Goal: Task Accomplishment & Management: Manage account settings

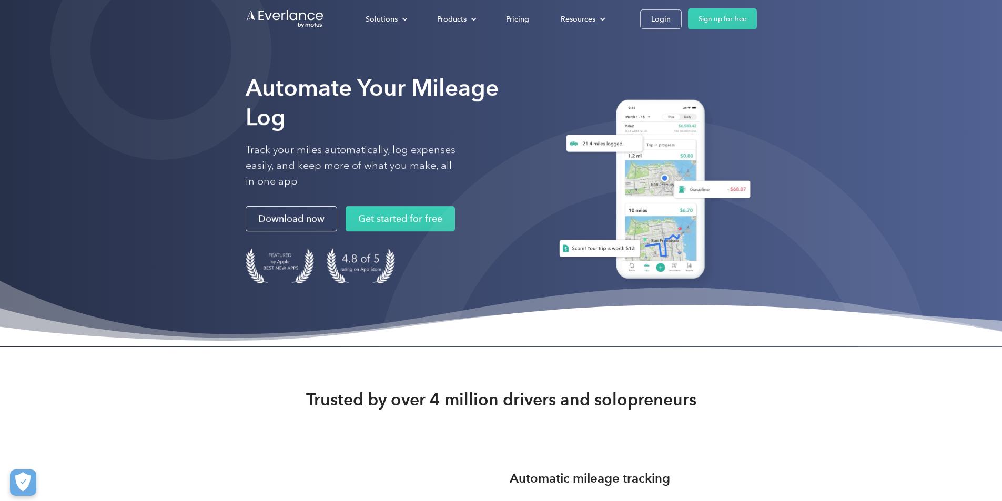
click at [671, 20] on div "Login" at bounding box center [660, 19] width 19 height 13
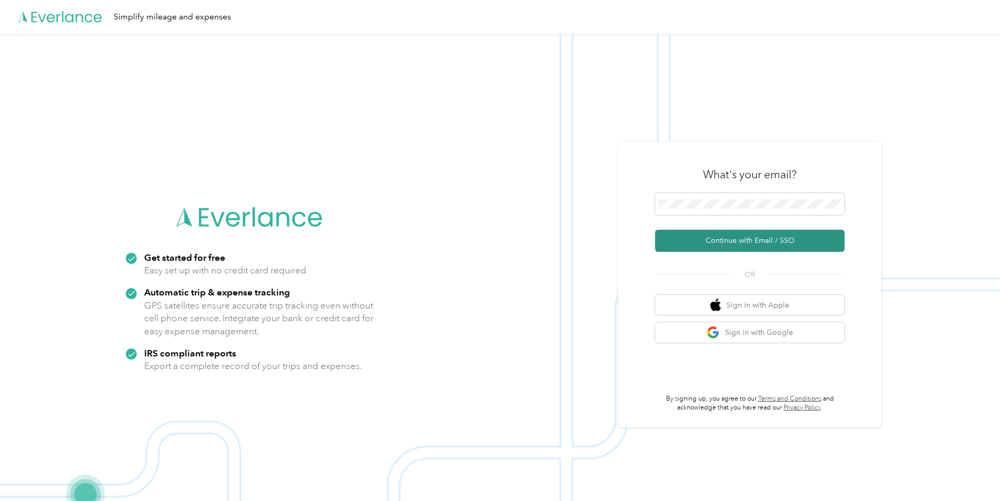
click at [798, 238] on button "Continue with Email / SSO" at bounding box center [749, 241] width 189 height 22
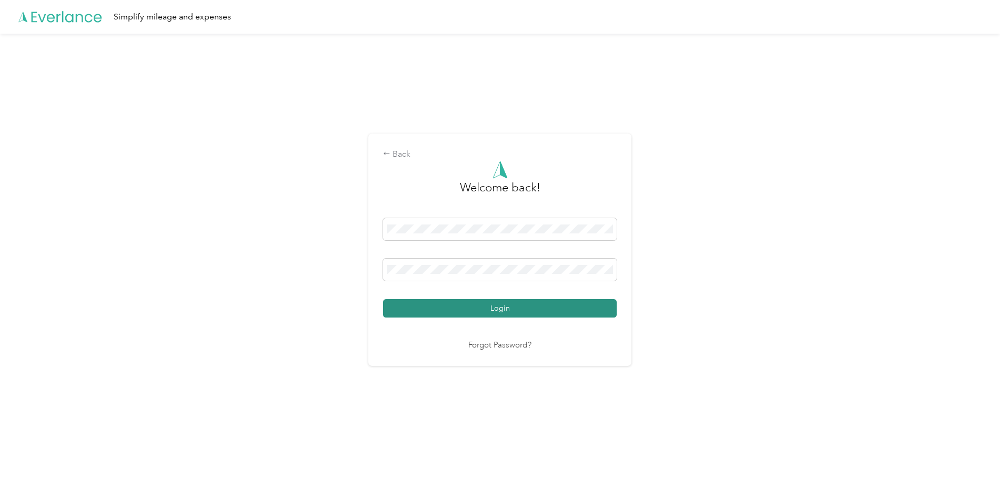
click at [516, 317] on button "Login" at bounding box center [500, 308] width 234 height 18
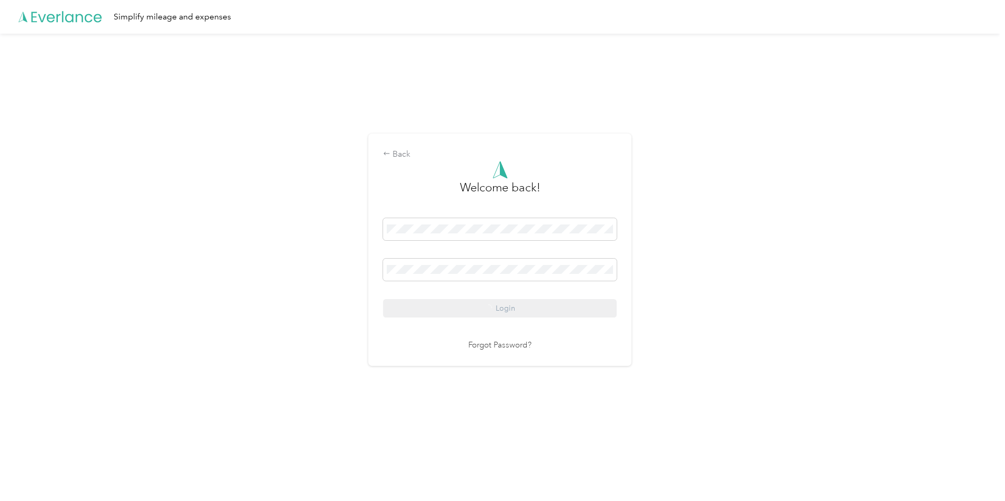
click at [518, 314] on div "Login" at bounding box center [500, 267] width 234 height 99
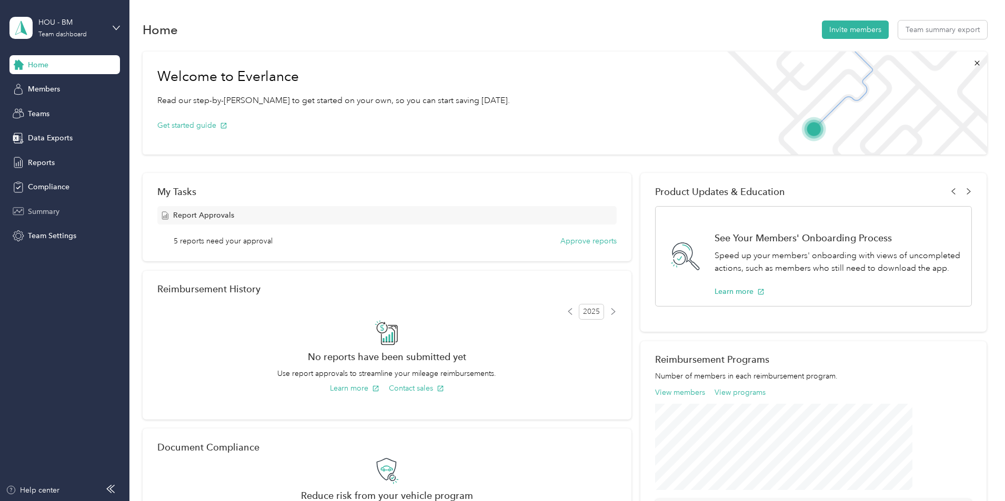
click at [50, 211] on span "Summary" at bounding box center [44, 211] width 32 height 11
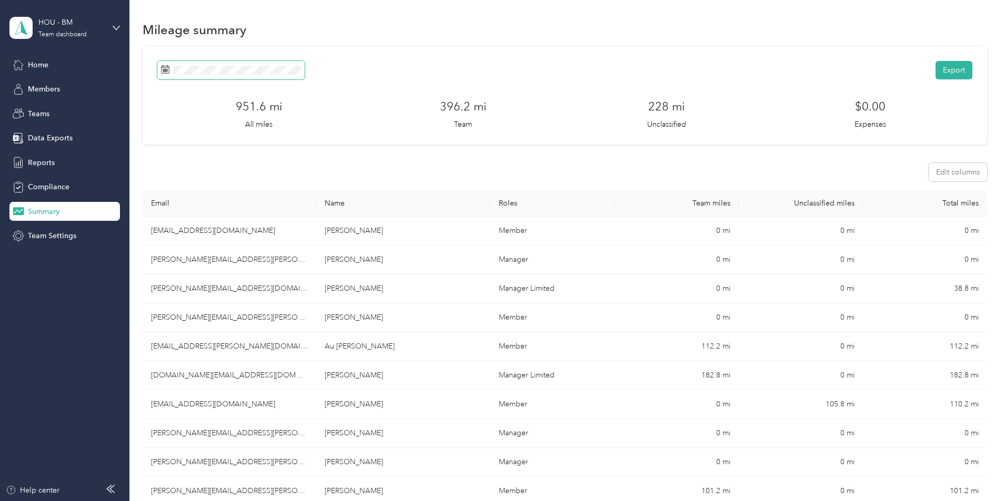
click at [305, 75] on span at bounding box center [230, 70] width 147 height 18
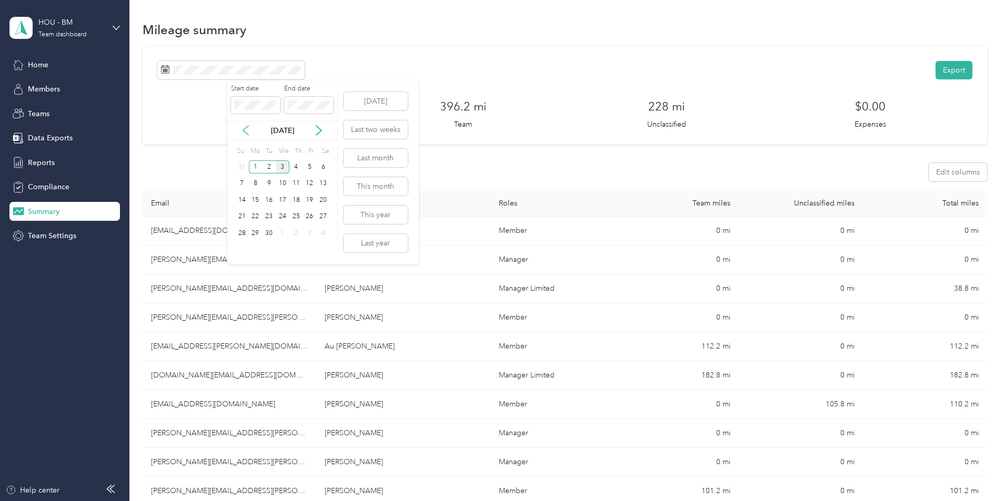
click at [244, 131] on icon at bounding box center [245, 130] width 5 height 9
click at [258, 219] on div "18" at bounding box center [256, 216] width 14 height 13
click at [241, 231] on div "24" at bounding box center [242, 233] width 14 height 13
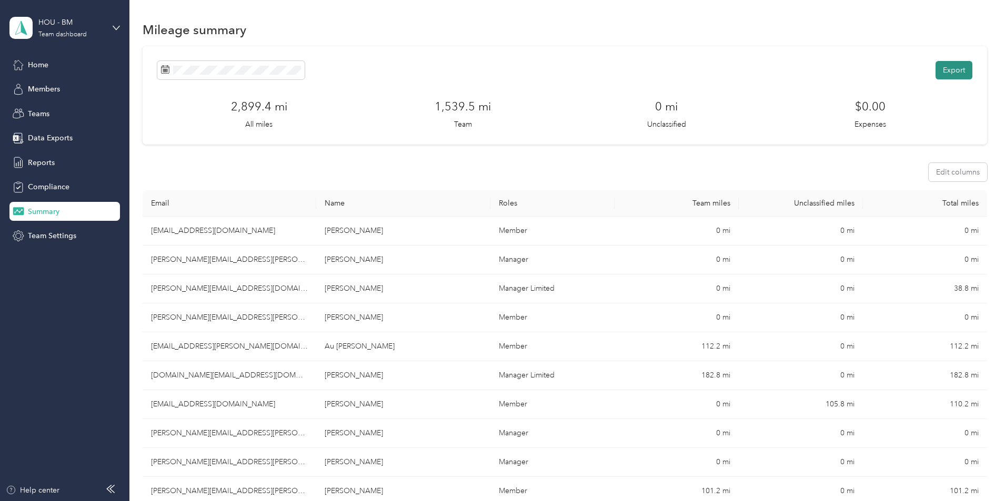
click at [935, 69] on button "Export" at bounding box center [953, 70] width 37 height 18
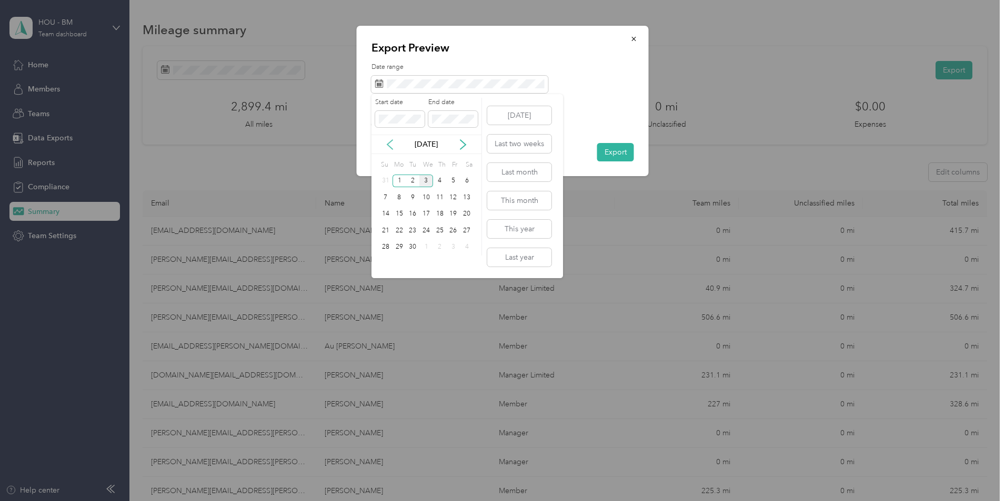
click at [391, 149] on icon at bounding box center [389, 144] width 5 height 9
click at [400, 233] on div "18" at bounding box center [399, 230] width 14 height 13
click at [382, 247] on div "24" at bounding box center [386, 247] width 14 height 13
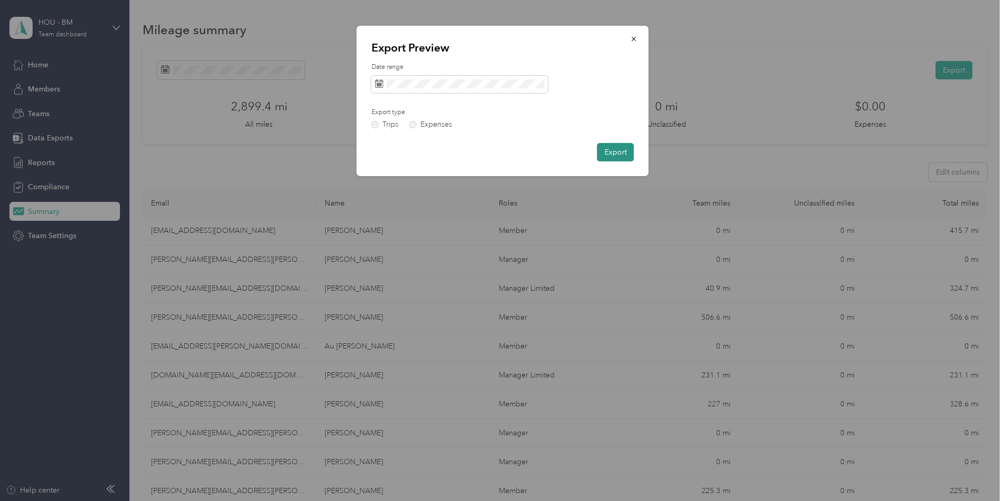
click at [610, 155] on button "Export" at bounding box center [615, 152] width 37 height 18
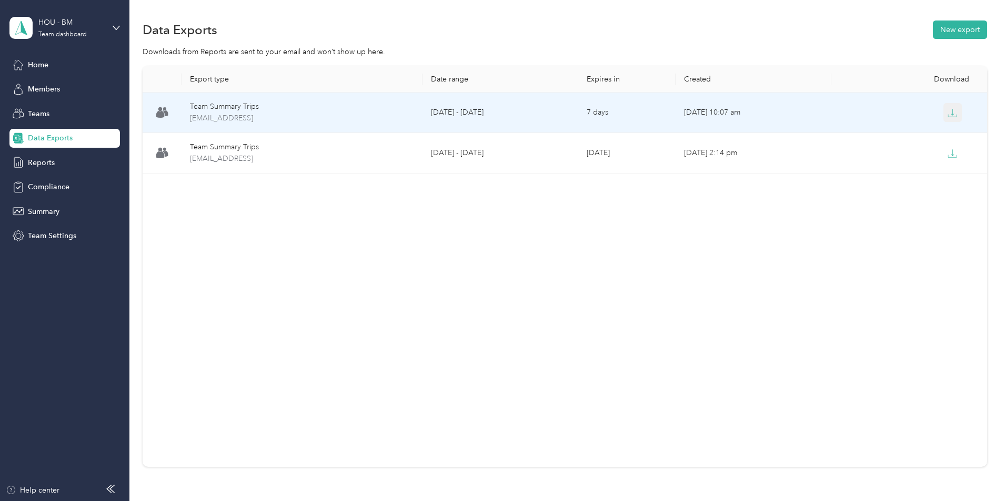
click at [943, 112] on button "button" at bounding box center [952, 112] width 19 height 19
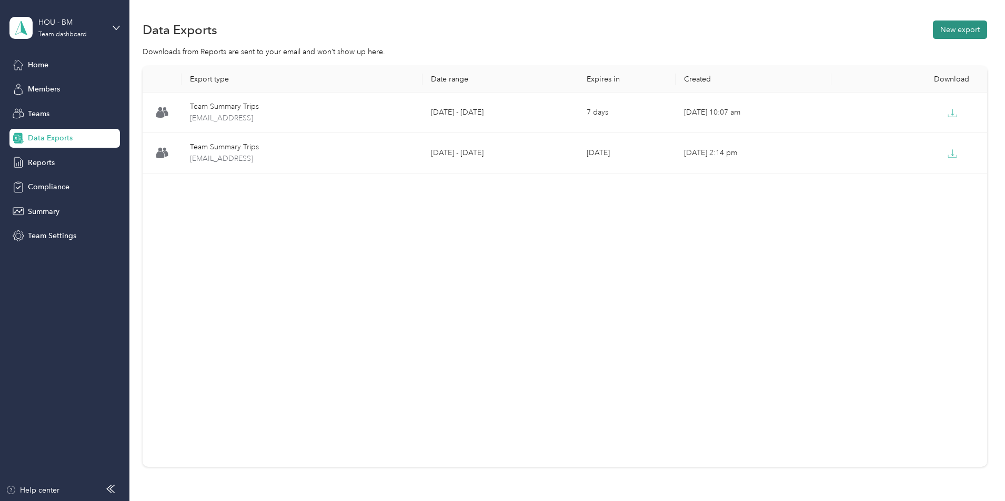
click at [933, 33] on button "New export" at bounding box center [960, 30] width 54 height 18
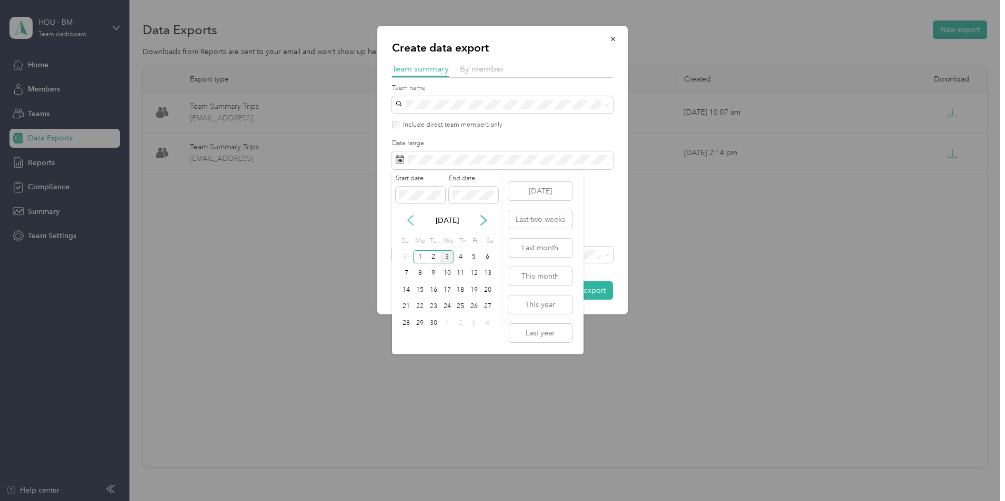
click at [409, 224] on icon at bounding box center [410, 220] width 11 height 11
click at [419, 304] on div "18" at bounding box center [420, 306] width 14 height 13
click at [409, 324] on div "24" at bounding box center [407, 323] width 14 height 13
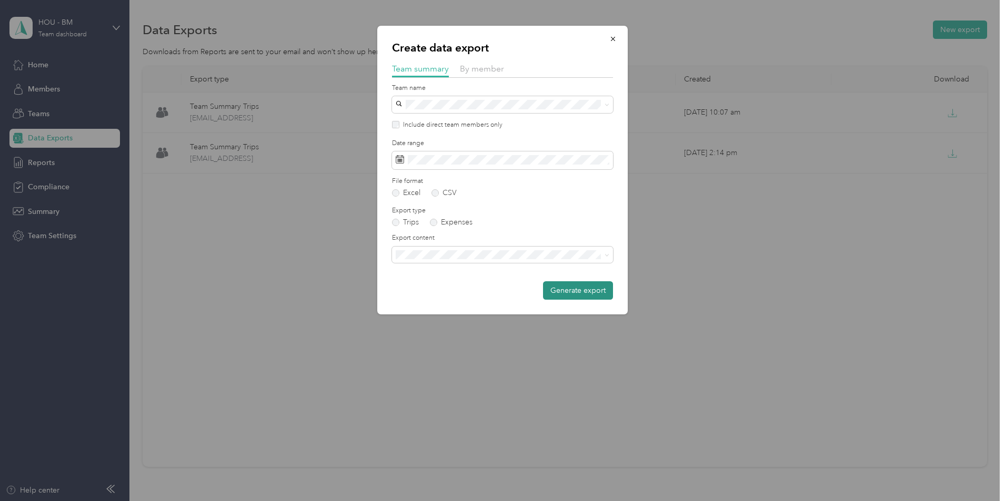
click at [581, 291] on button "Generate export" at bounding box center [578, 290] width 70 height 18
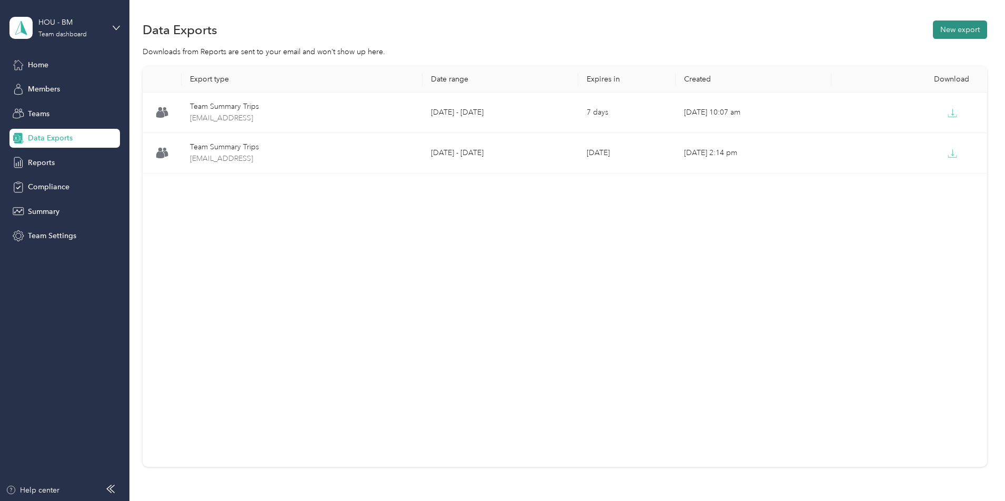
click at [933, 32] on button "New export" at bounding box center [960, 30] width 54 height 18
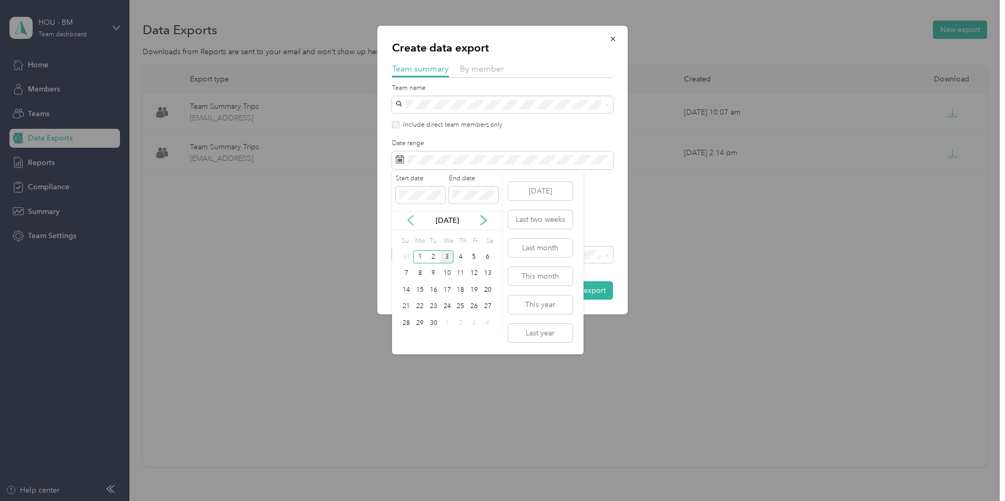
click at [410, 220] on icon at bounding box center [410, 220] width 11 height 11
click at [422, 292] on div "11" at bounding box center [420, 290] width 14 height 13
click at [410, 310] on div "17" at bounding box center [407, 306] width 14 height 13
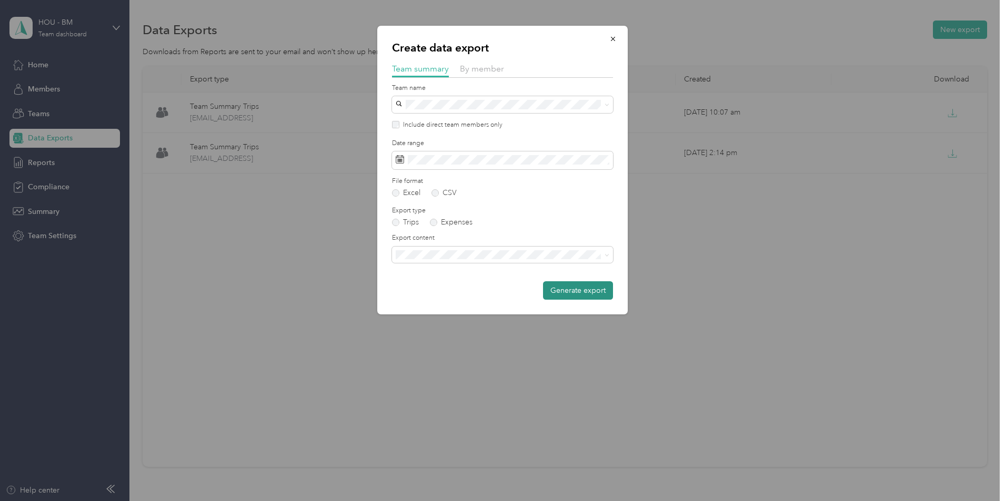
click at [568, 295] on button "Generate export" at bounding box center [578, 290] width 70 height 18
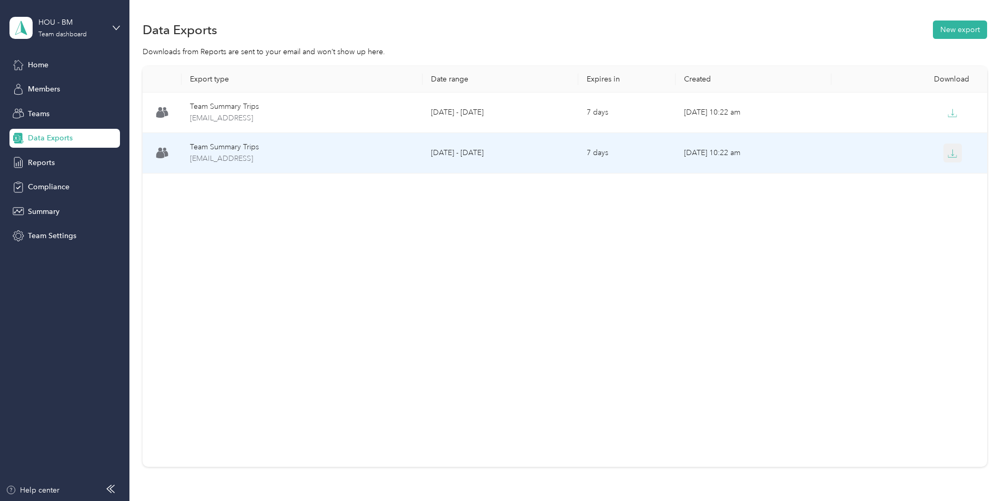
click at [948, 150] on icon "button" at bounding box center [952, 153] width 9 height 9
click at [943, 155] on button "button" at bounding box center [952, 153] width 19 height 19
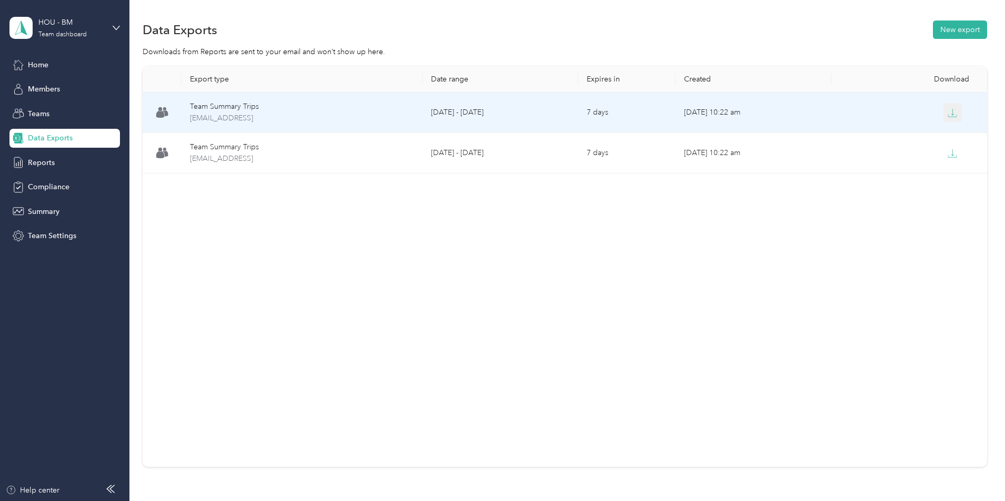
click at [948, 112] on icon "button" at bounding box center [952, 112] width 9 height 9
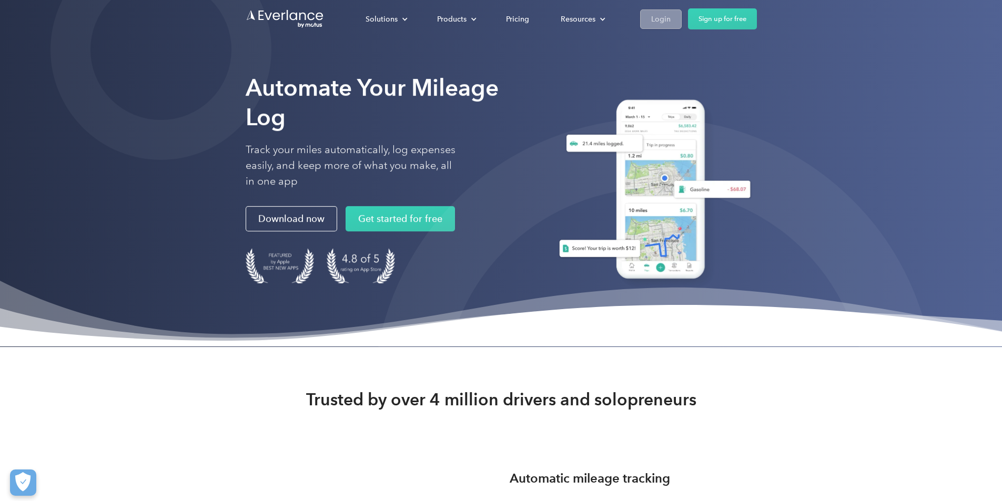
click at [682, 22] on link "Login" at bounding box center [661, 18] width 42 height 19
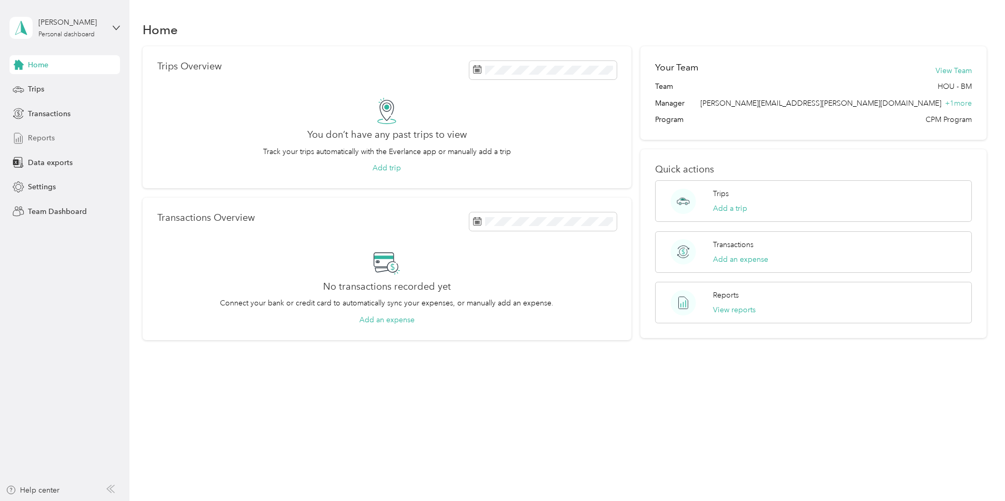
click at [45, 130] on div "Reports" at bounding box center [64, 138] width 110 height 19
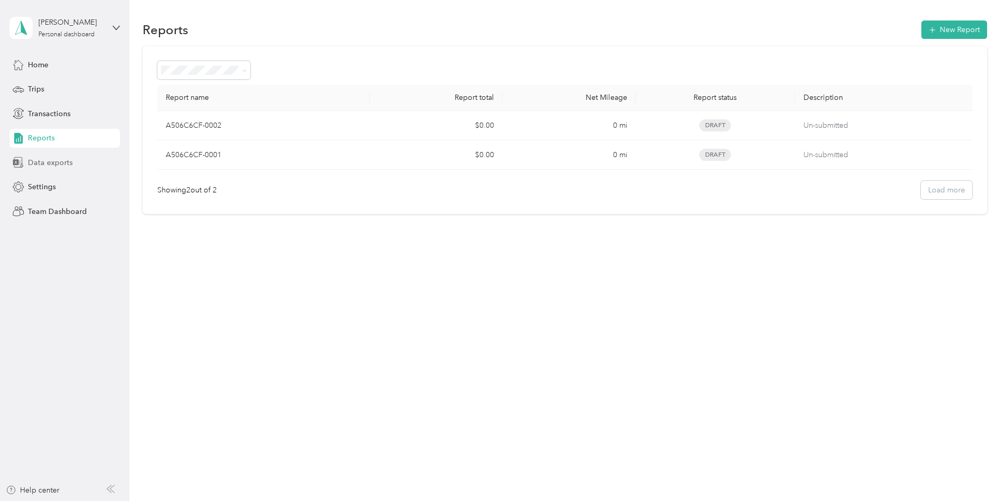
click at [43, 159] on span "Data exports" at bounding box center [50, 162] width 45 height 11
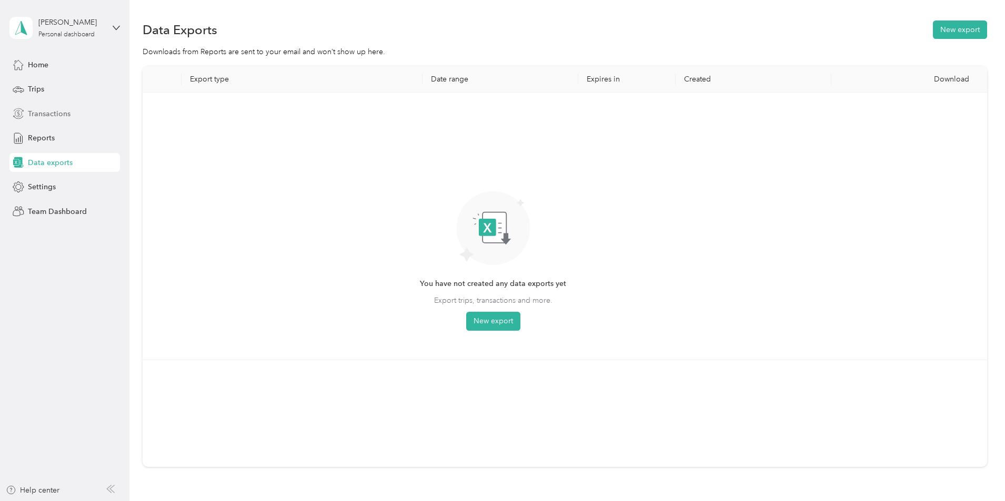
click at [47, 119] on span "Transactions" at bounding box center [49, 113] width 43 height 11
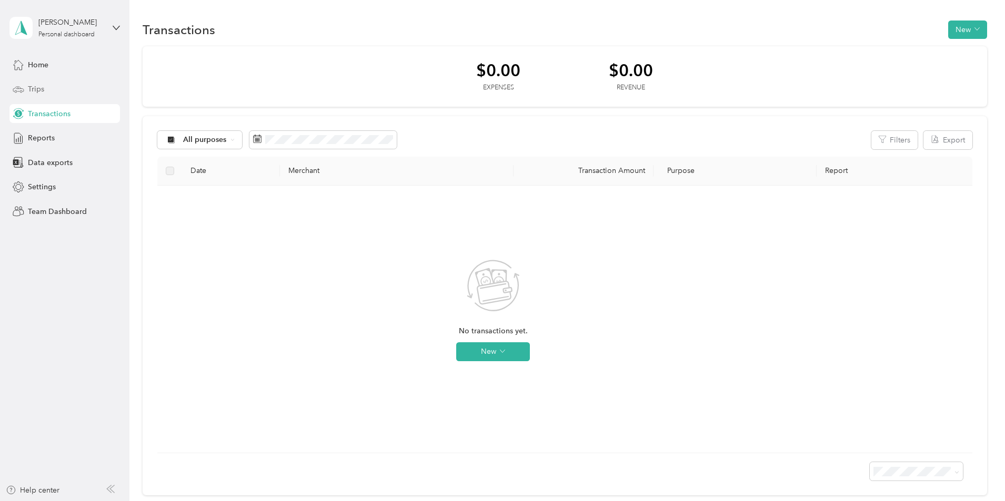
click at [47, 89] on div "Trips" at bounding box center [64, 89] width 110 height 19
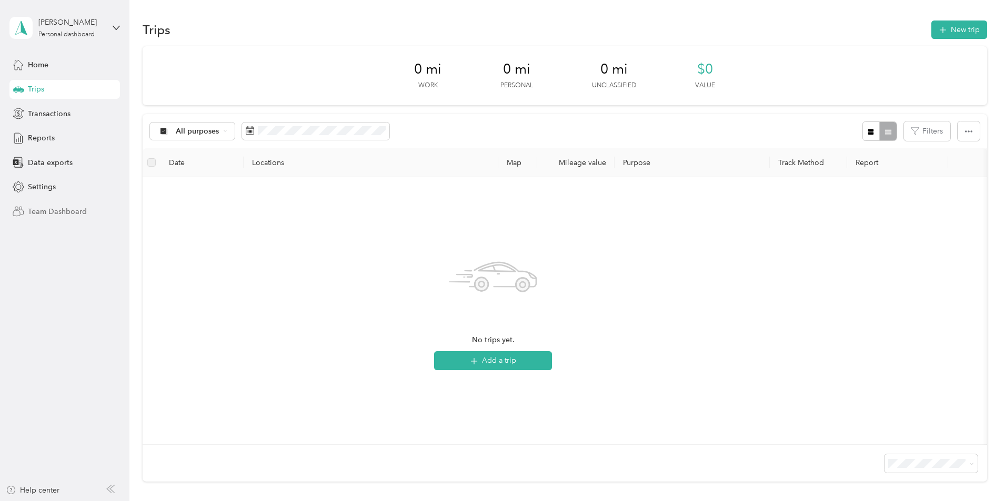
click at [70, 208] on span "Team Dashboard" at bounding box center [57, 211] width 59 height 11
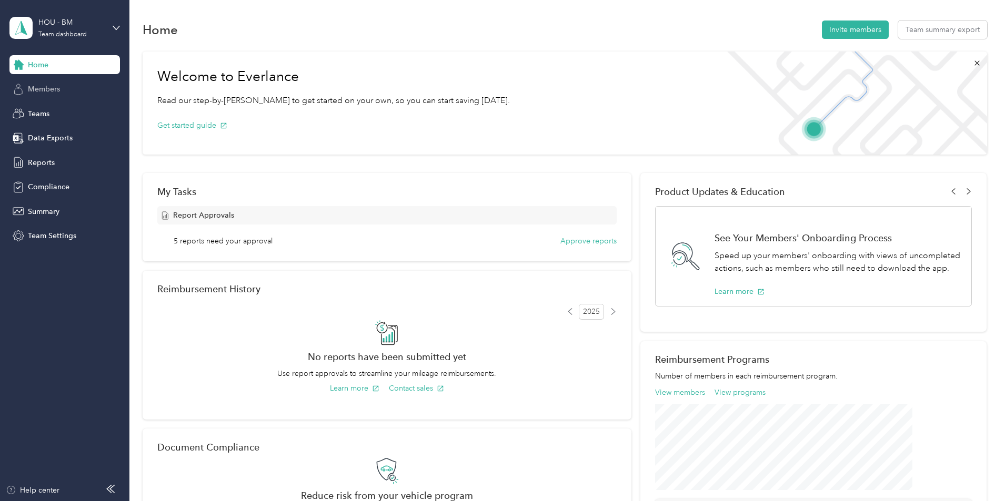
click at [62, 95] on div "Members" at bounding box center [64, 89] width 110 height 19
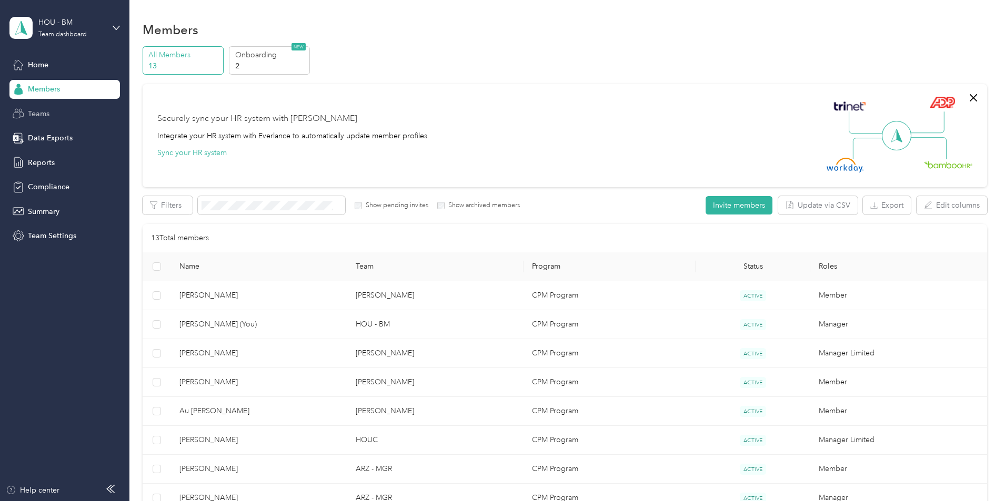
click at [61, 117] on div "Teams" at bounding box center [64, 113] width 110 height 19
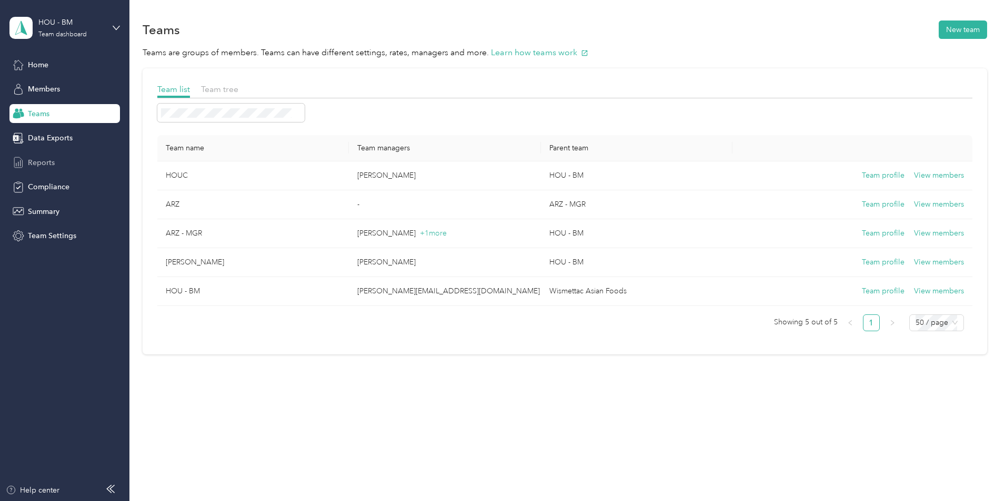
click at [66, 166] on div "Reports" at bounding box center [64, 162] width 110 height 19
